Goal: Task Accomplishment & Management: Complete application form

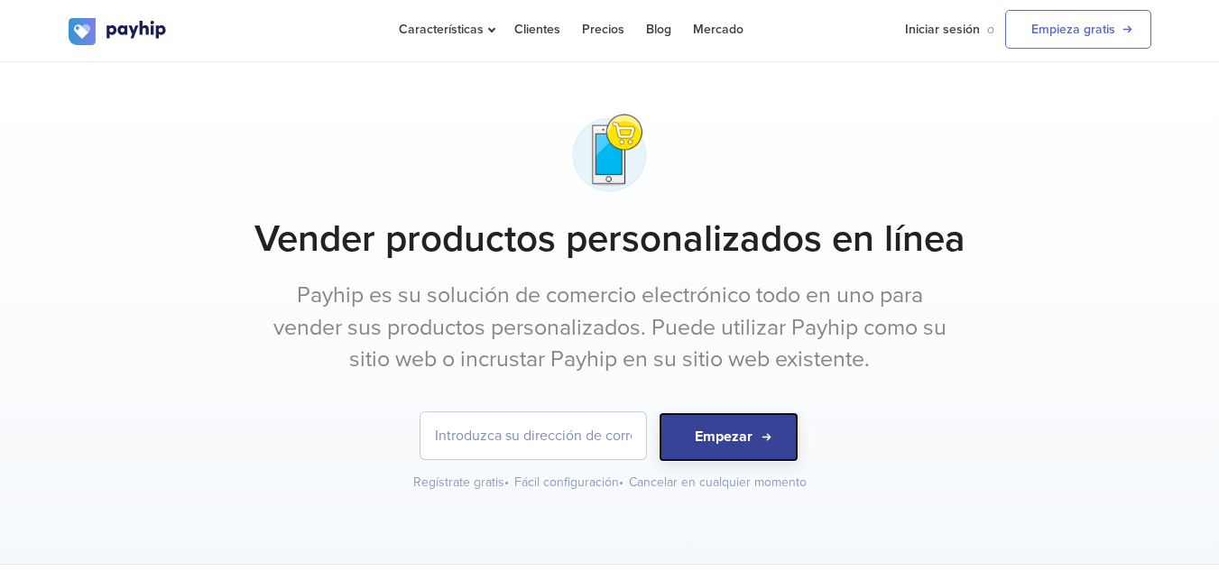
click at [735, 449] on button "Empezar" at bounding box center [729, 437] width 140 height 50
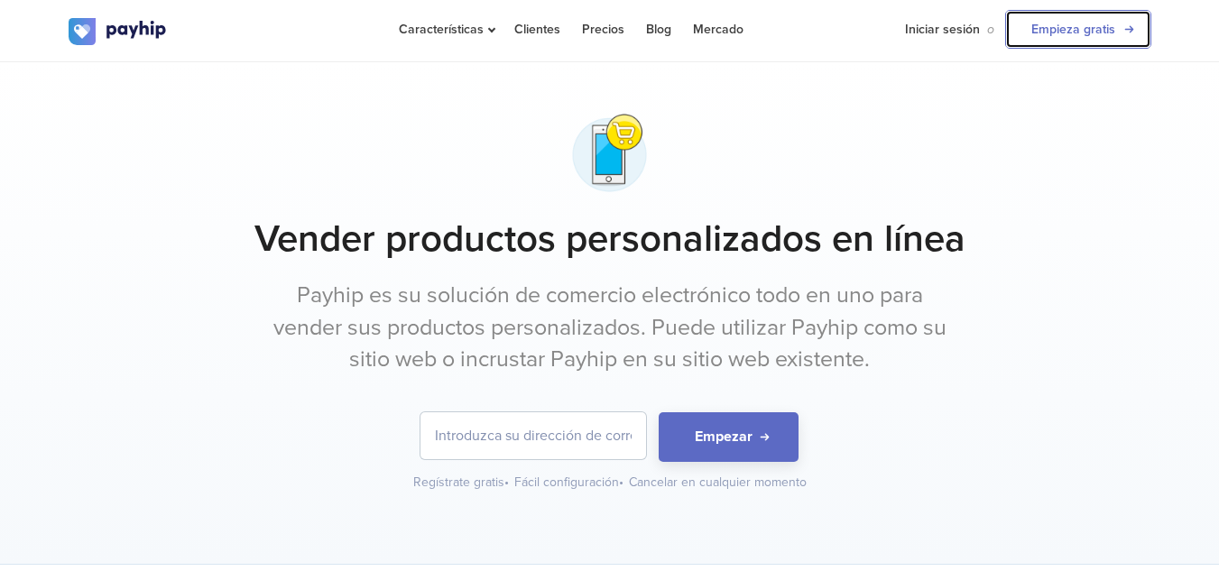
click at [1079, 32] on link "Empieza gratis" at bounding box center [1078, 29] width 146 height 39
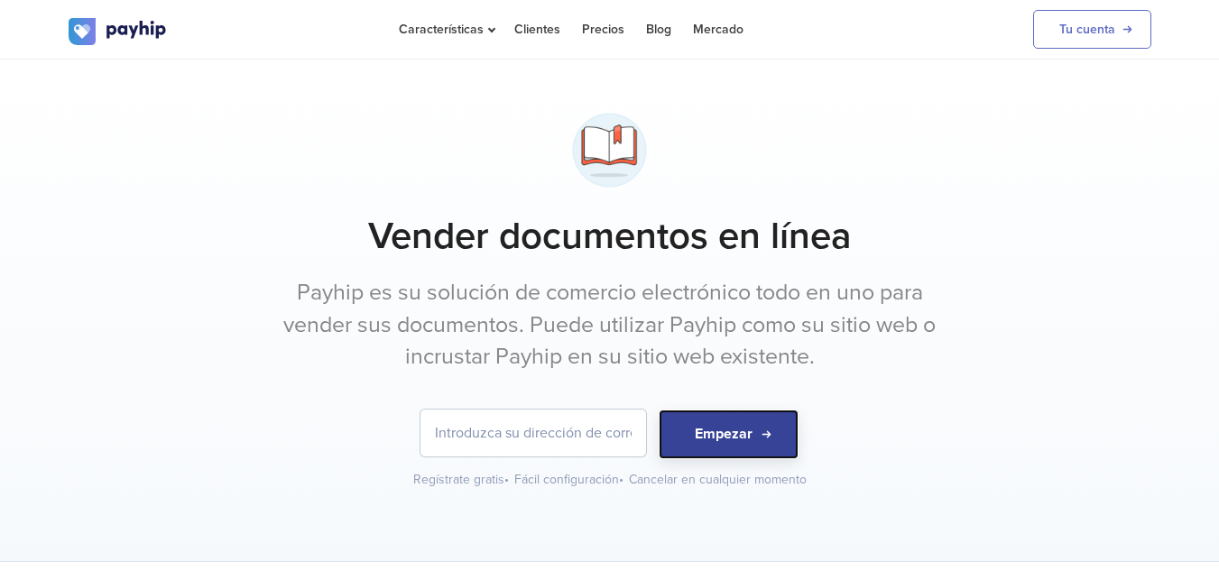
click at [744, 446] on button "Empezar" at bounding box center [729, 435] width 140 height 50
